Goal: Browse casually: Explore the website without a specific task or goal

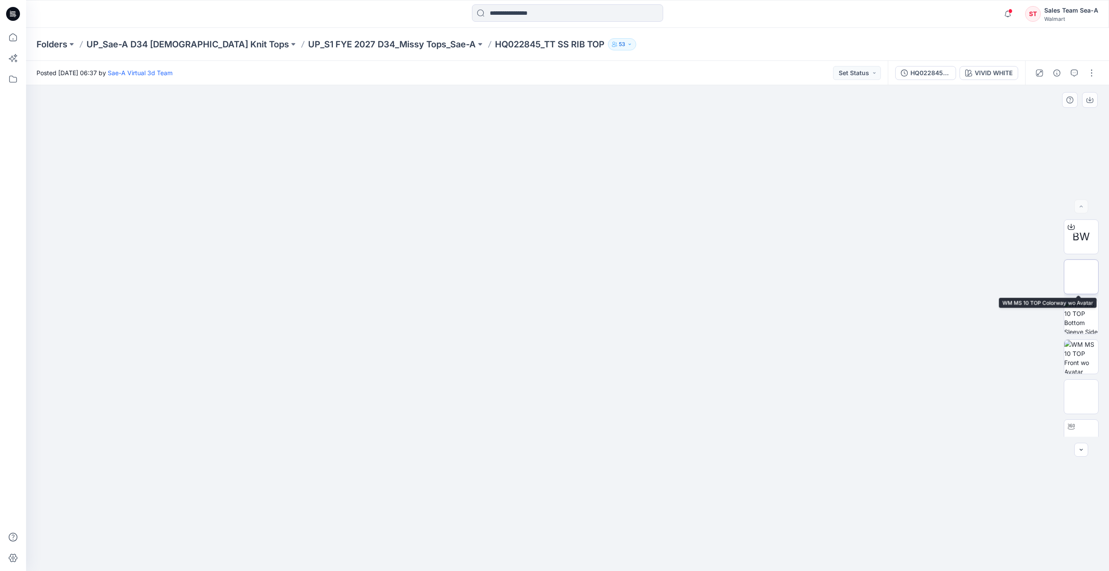
drag, startPoint x: 1084, startPoint y: 273, endPoint x: 1085, endPoint y: 285, distance: 12.2
click at [1081, 277] on img at bounding box center [1081, 277] width 0 height 0
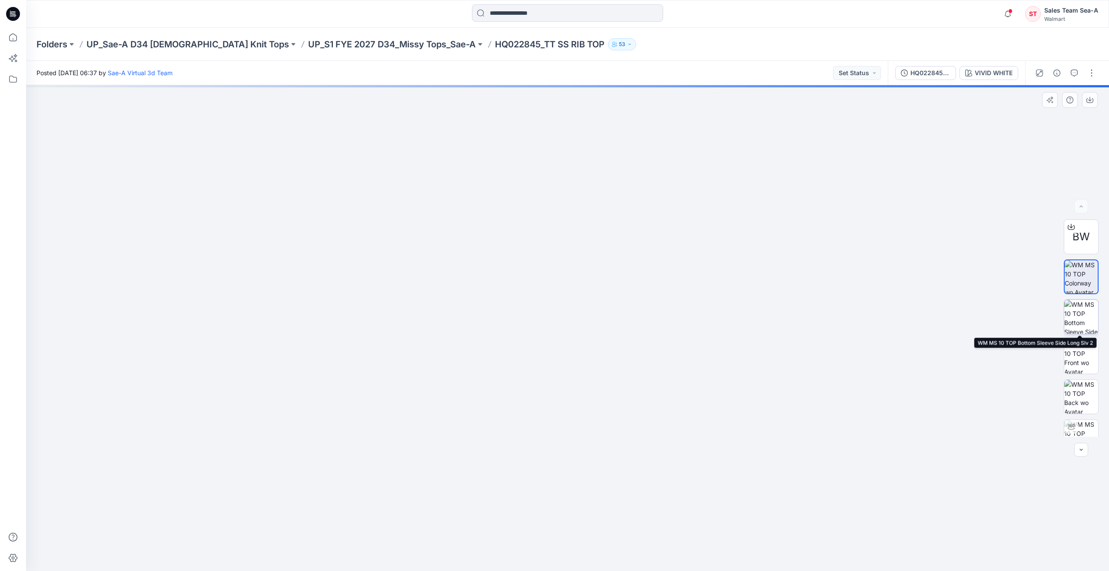
click at [1085, 315] on img at bounding box center [1081, 317] width 34 height 34
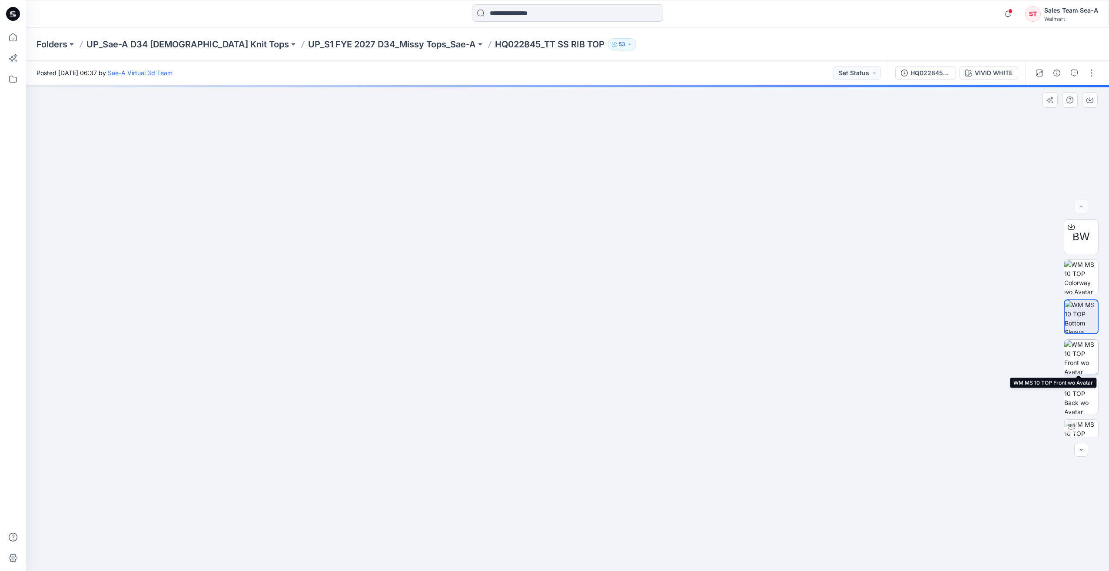
click at [1084, 361] on img at bounding box center [1081, 357] width 34 height 34
click at [1080, 394] on img at bounding box center [1081, 397] width 34 height 34
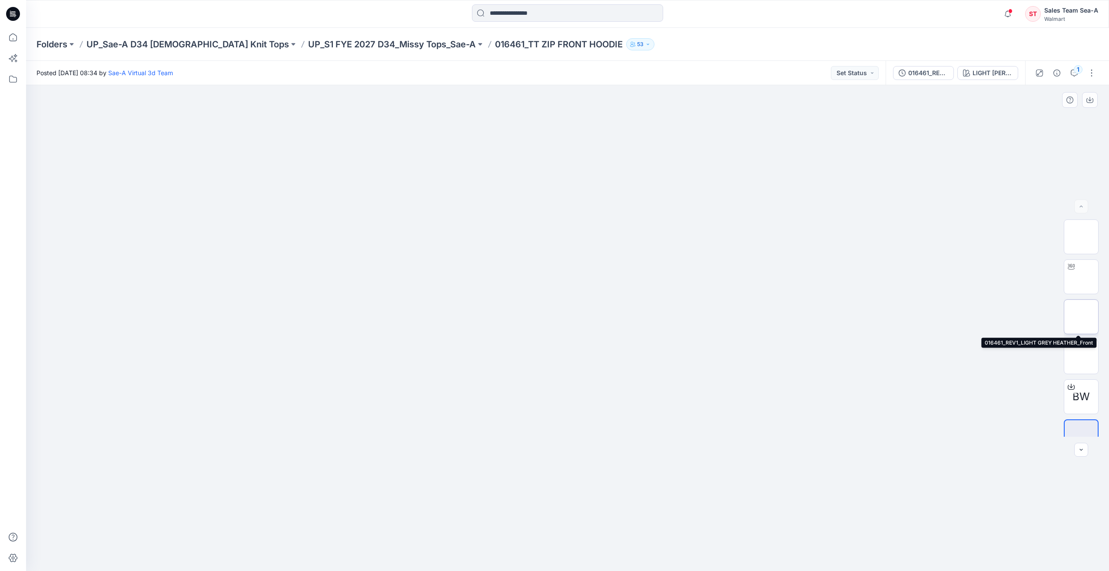
click at [1081, 317] on img at bounding box center [1081, 317] width 0 height 0
click at [1081, 237] on img at bounding box center [1081, 237] width 0 height 0
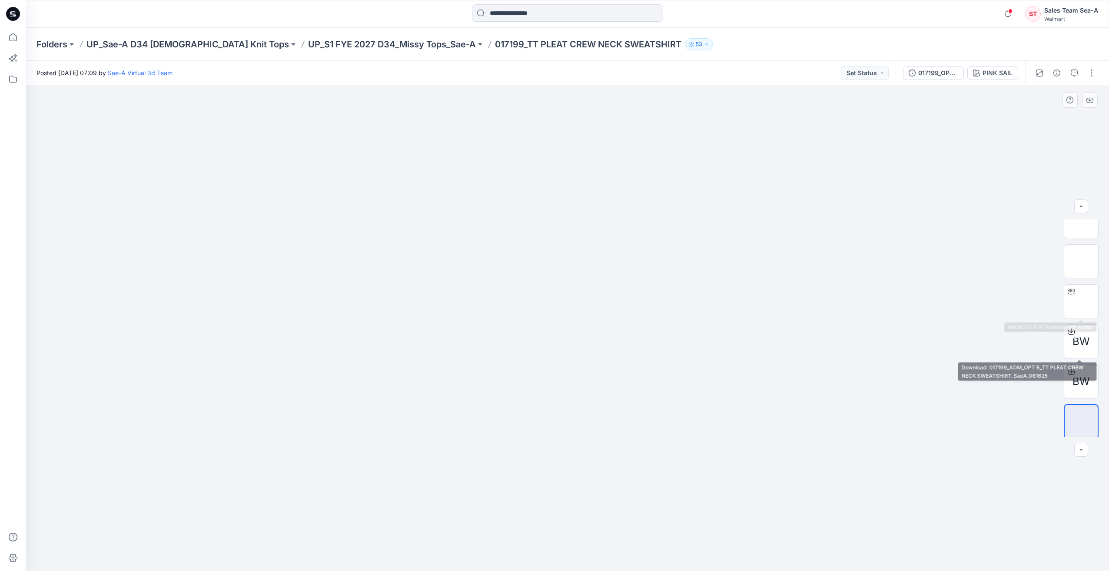
scroll to position [97, 0]
